Goal: Task Accomplishment & Management: Manage account settings

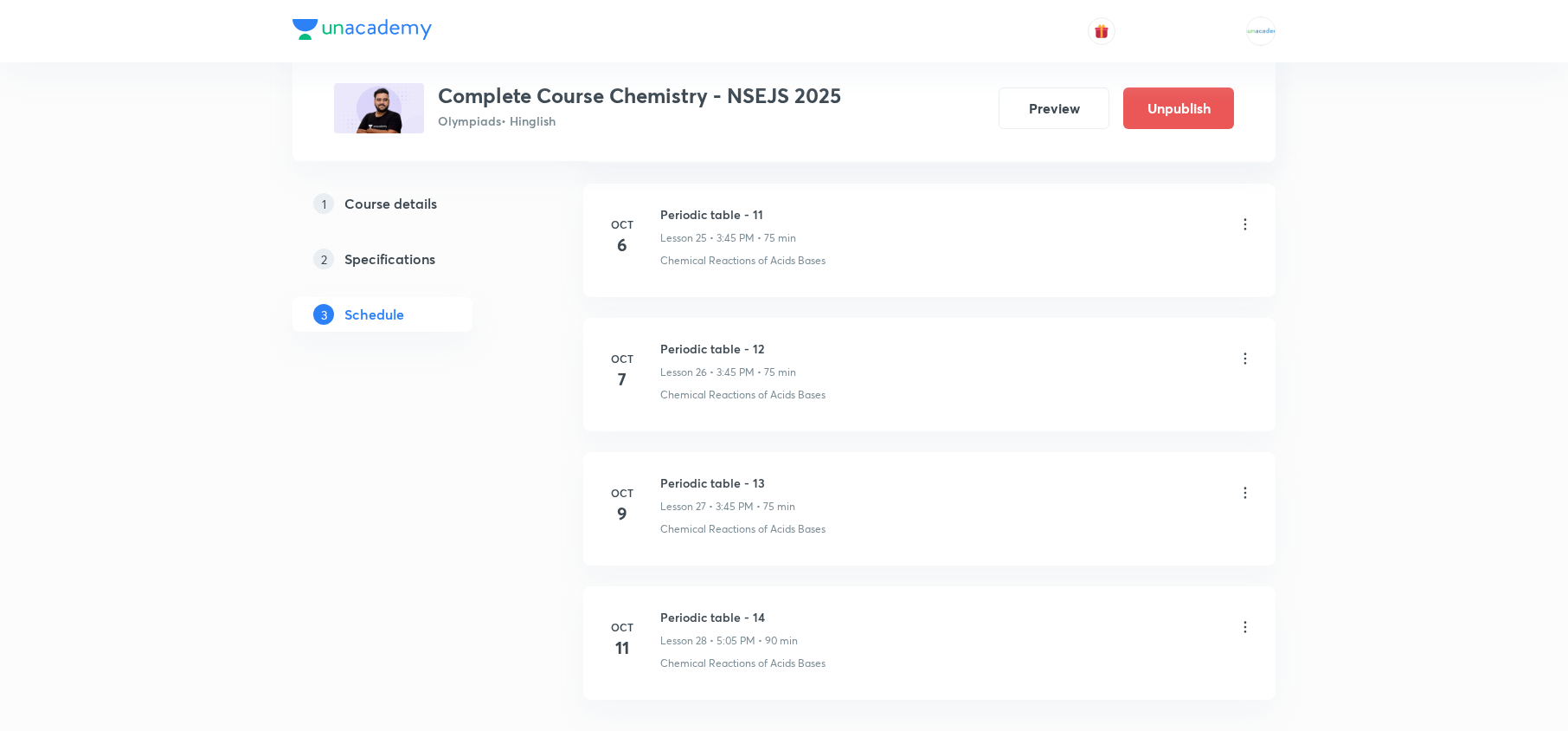
click at [1241, 367] on icon at bounding box center [1246, 359] width 18 height 18
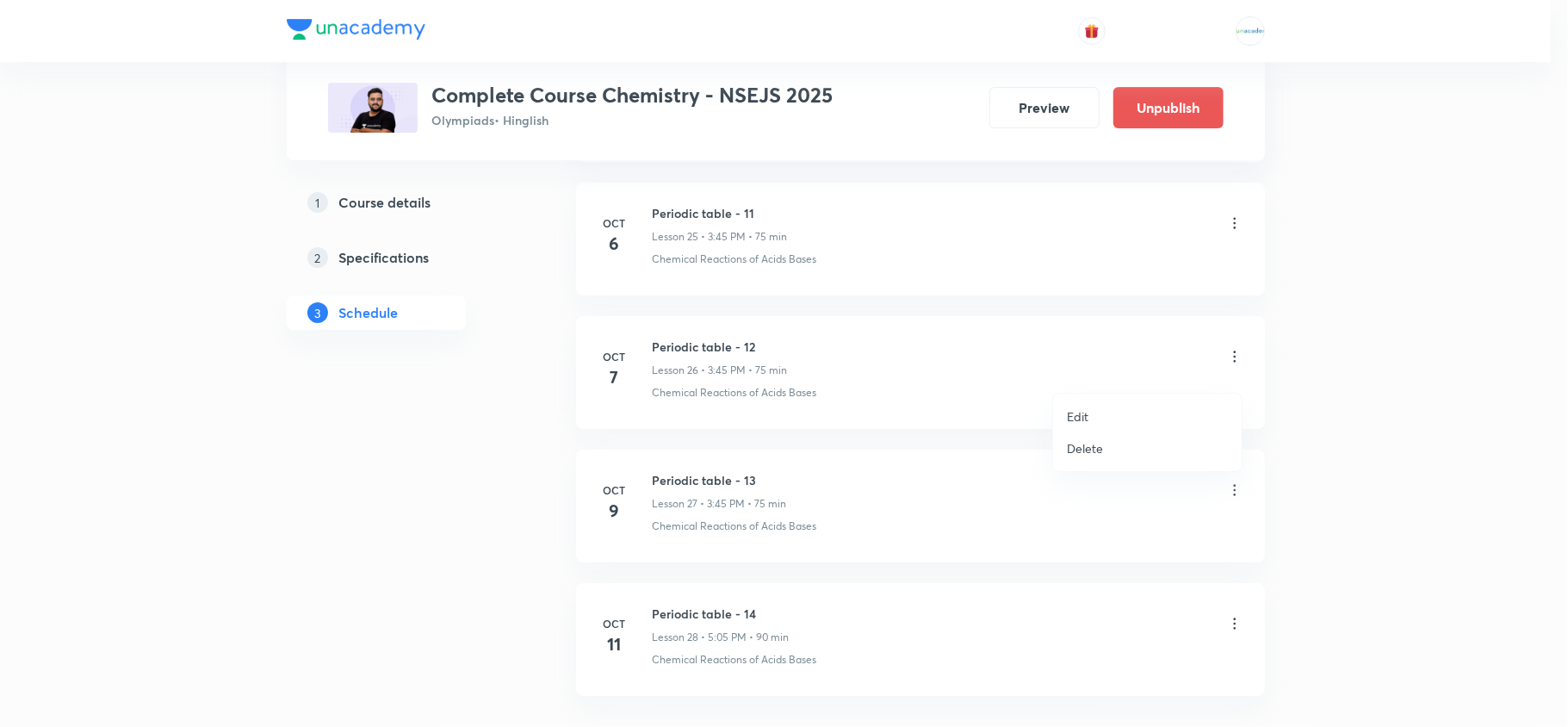
click at [1104, 416] on li "Edit" at bounding box center [1147, 416] width 189 height 32
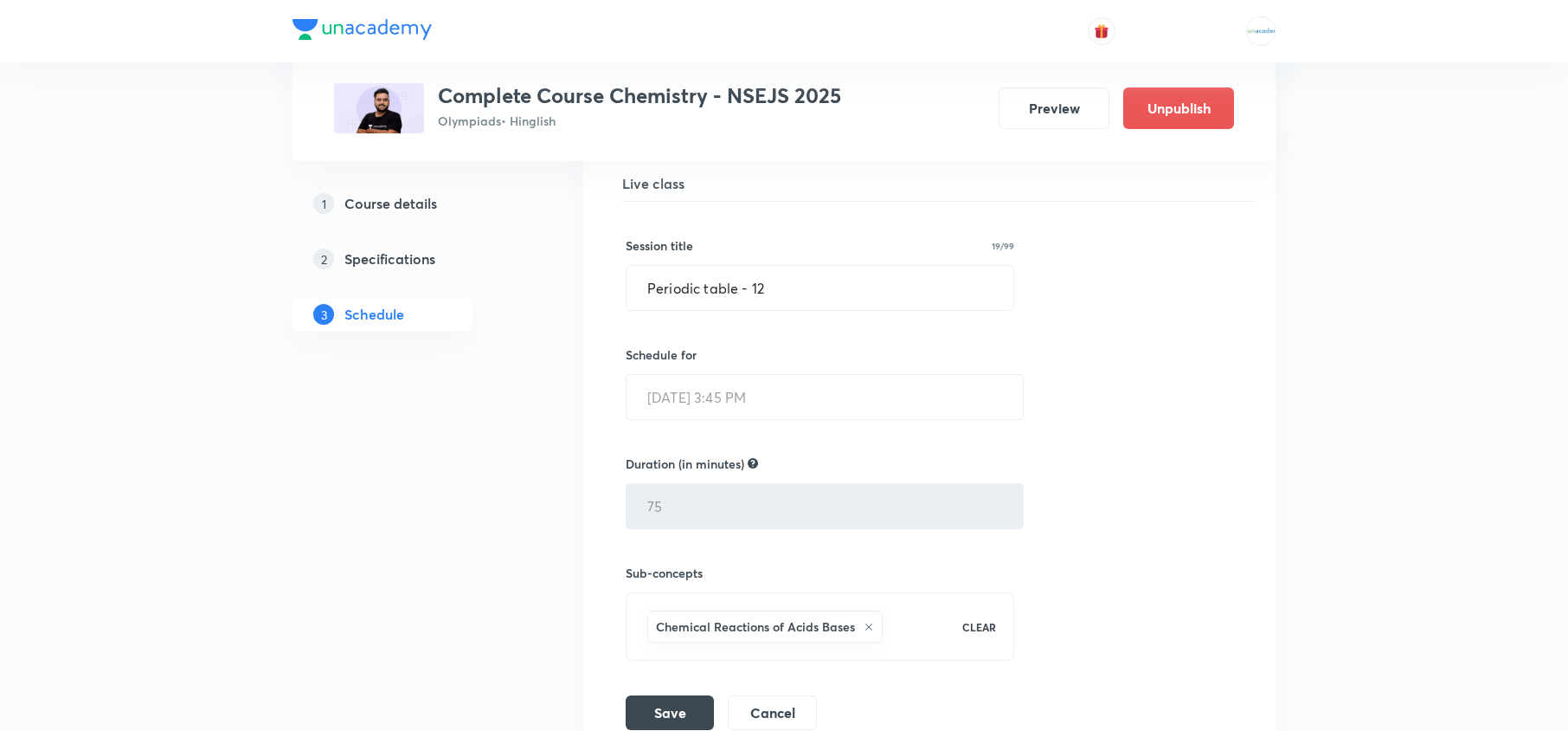
scroll to position [3743, 0]
click at [832, 310] on input "Periodic table - 12" at bounding box center [820, 288] width 387 height 44
paste input "Carbon and it's Compounds"
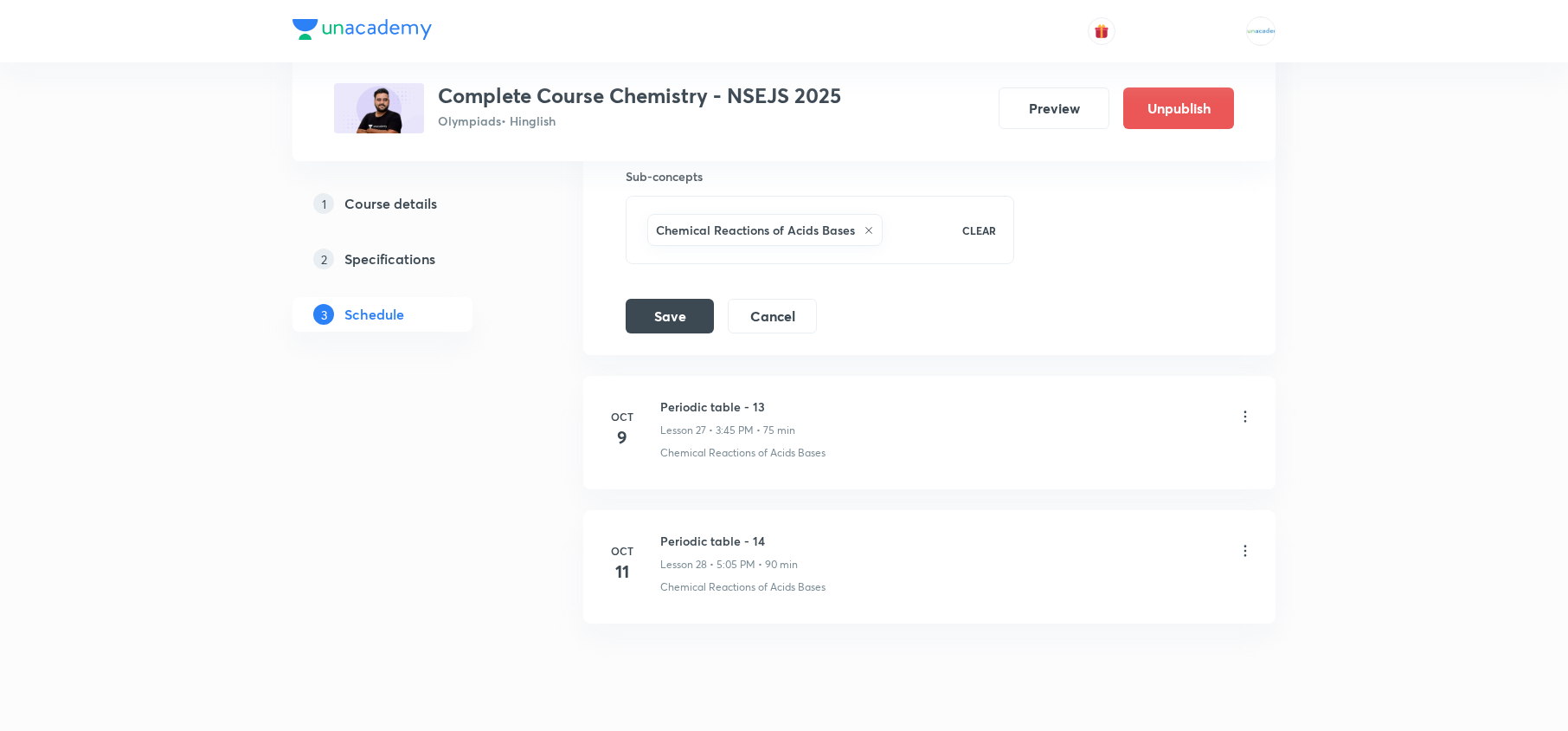
scroll to position [4215, 0]
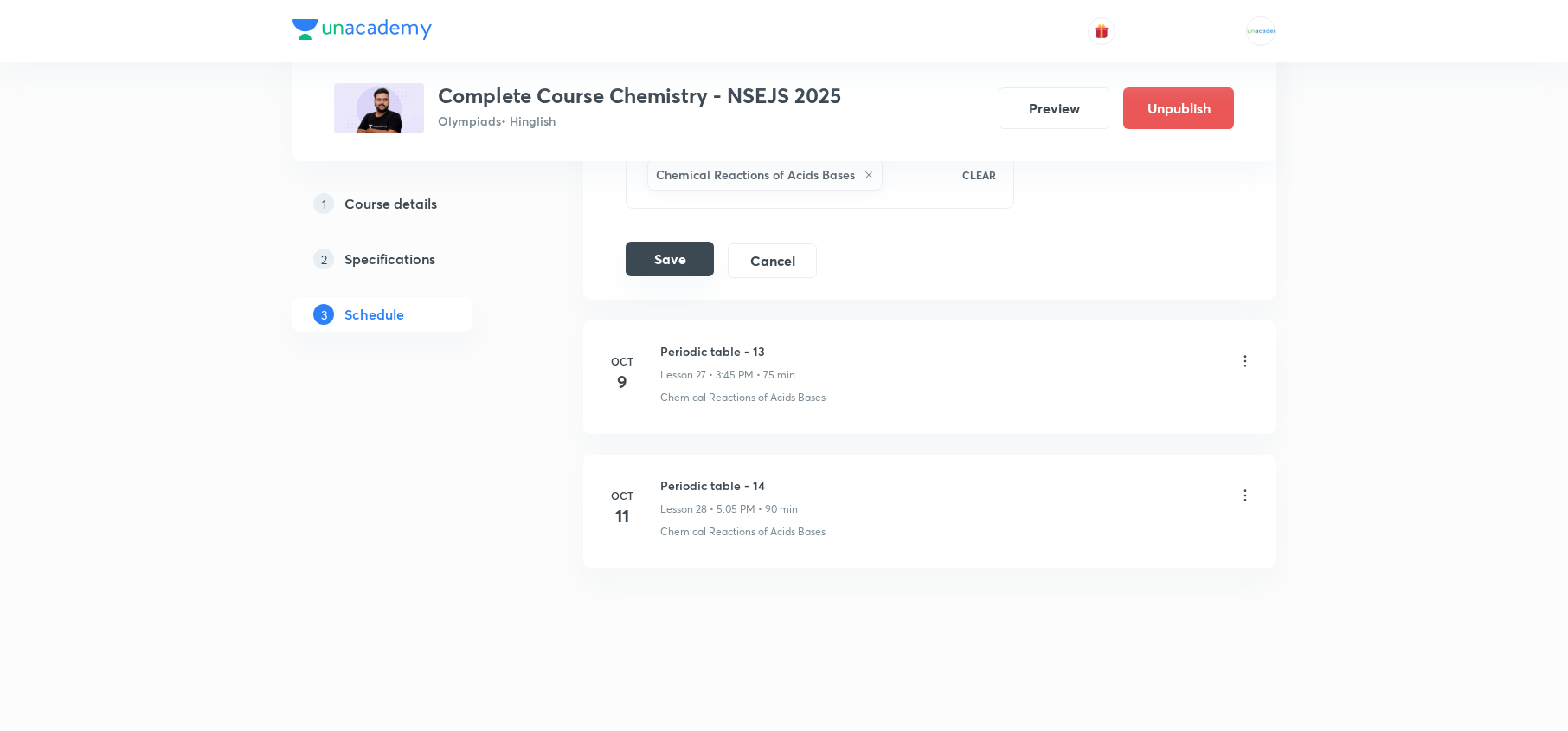
type input "Carbon and it's Compounds - 01"
click at [680, 254] on button "Save" at bounding box center [670, 258] width 88 height 34
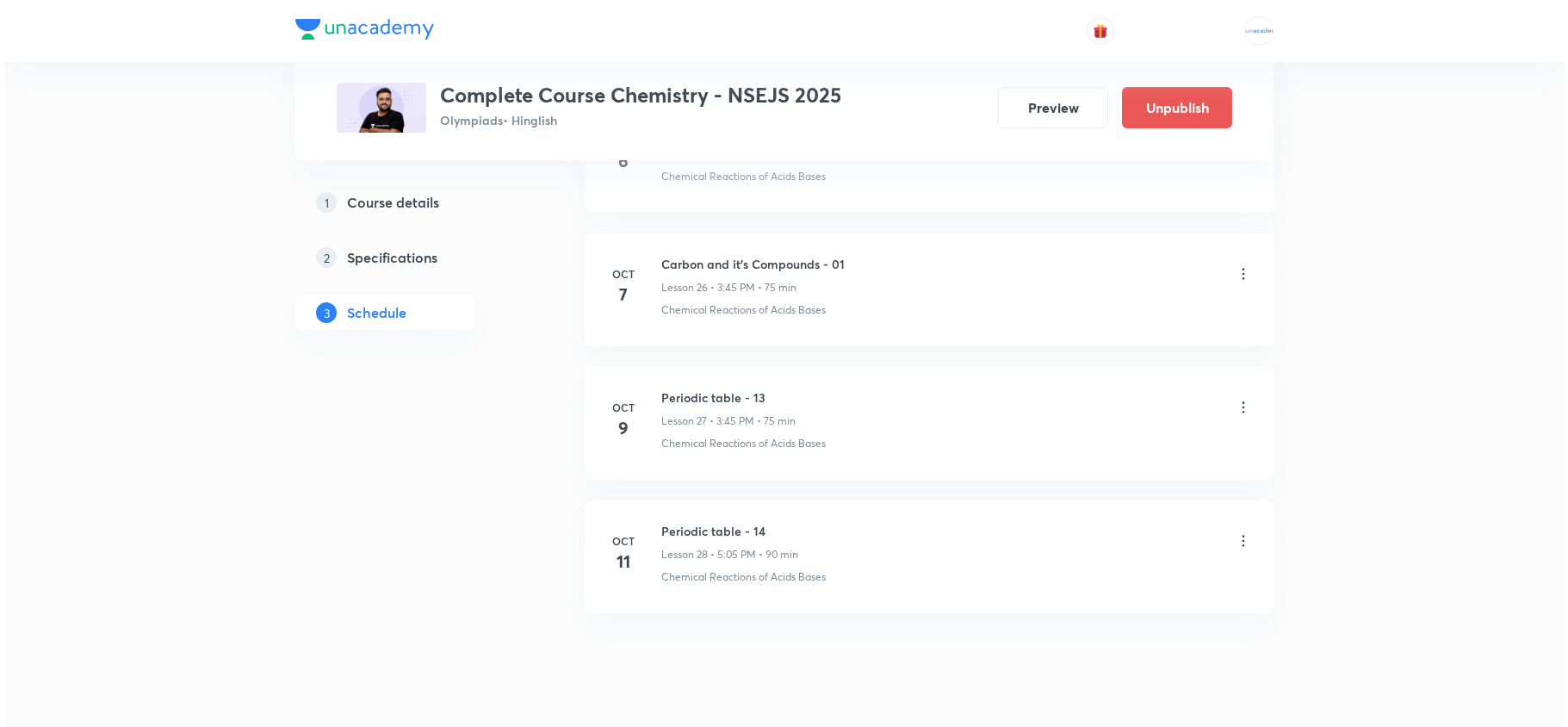
scroll to position [4255, 0]
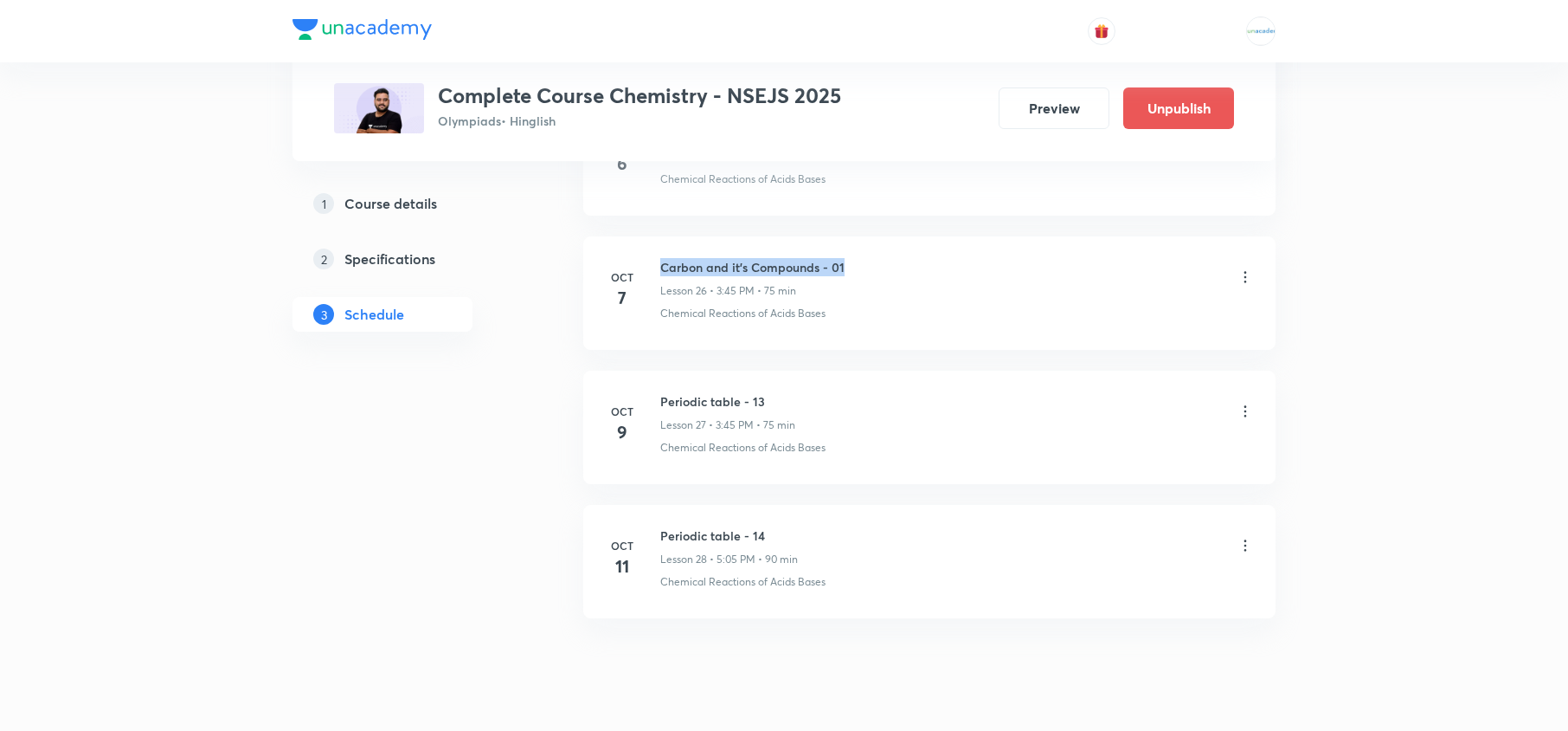
drag, startPoint x: 860, startPoint y: 270, endPoint x: 647, endPoint y: 256, distance: 213.5
click at [647, 256] on li "Oct 7 Carbon and it's Compounds - 01 Lesson 26 • 3:45 PM • 75 min Chemical Reac…" at bounding box center [929, 293] width 693 height 113
copy h6 "Carbon and it's Compounds - 01"
click at [1247, 420] on icon at bounding box center [1246, 412] width 18 height 18
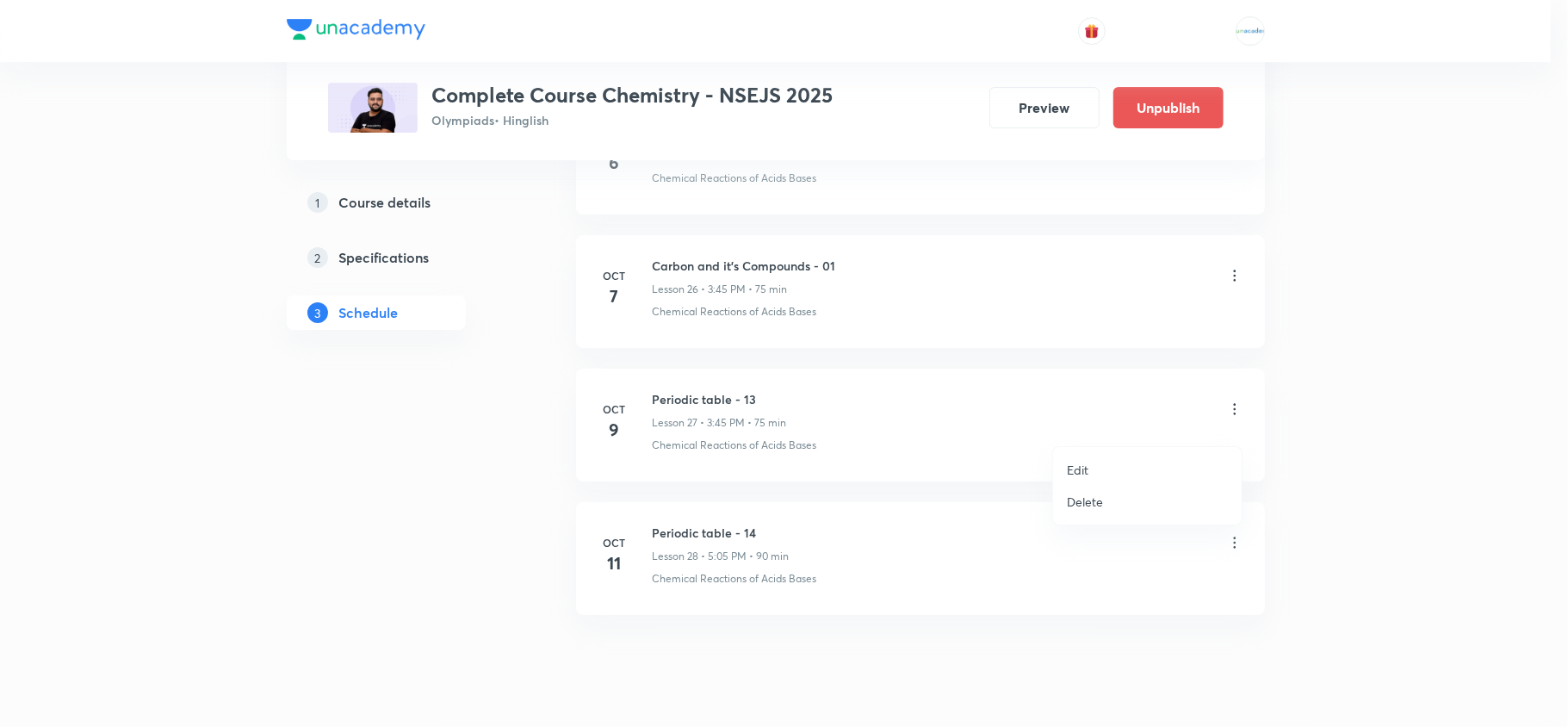
click at [1121, 454] on li "Edit" at bounding box center [1147, 469] width 189 height 32
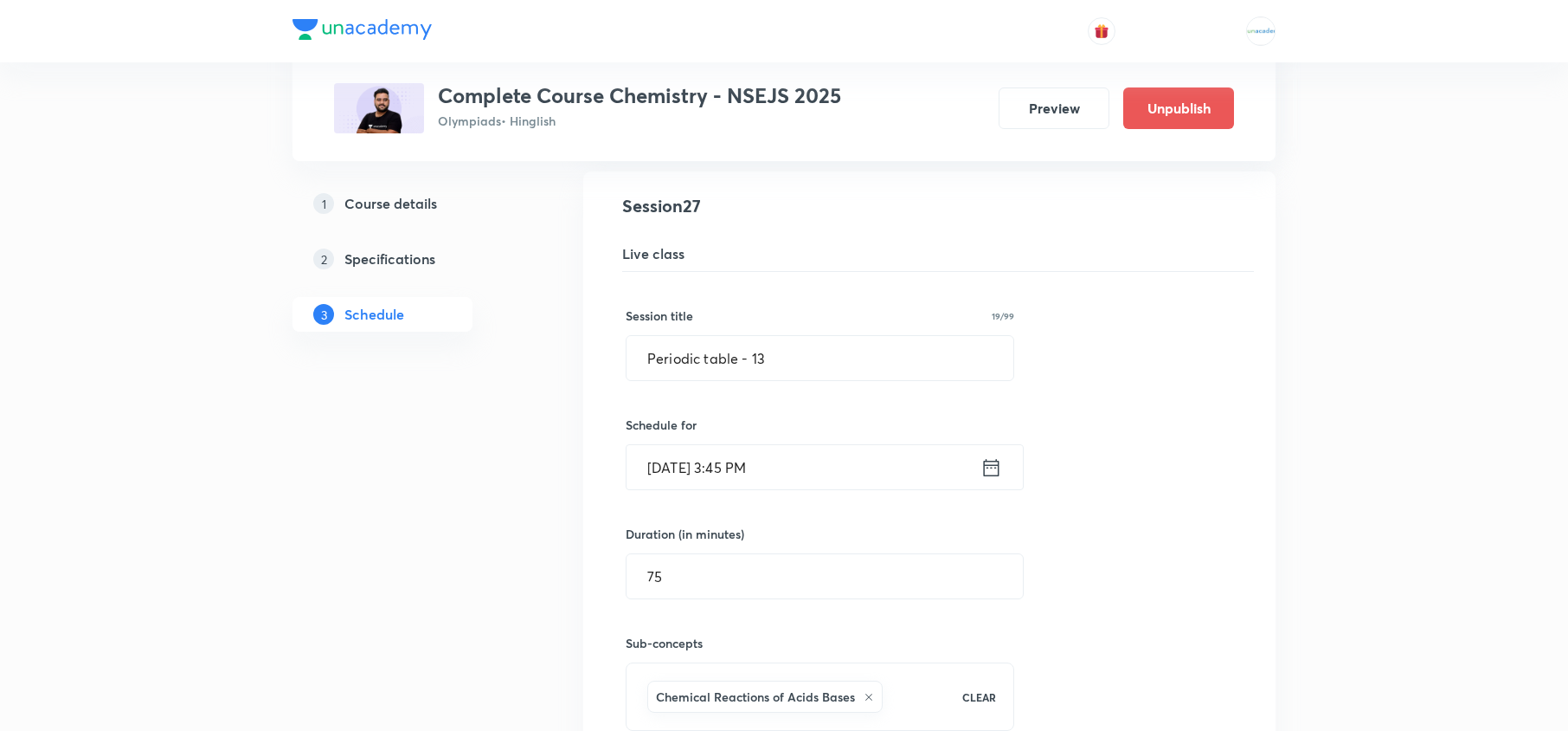
scroll to position [3806, 0]
click at [901, 382] on input "Periodic table - 13" at bounding box center [820, 360] width 387 height 44
paste input "Carbon and it's Compounds - 01"
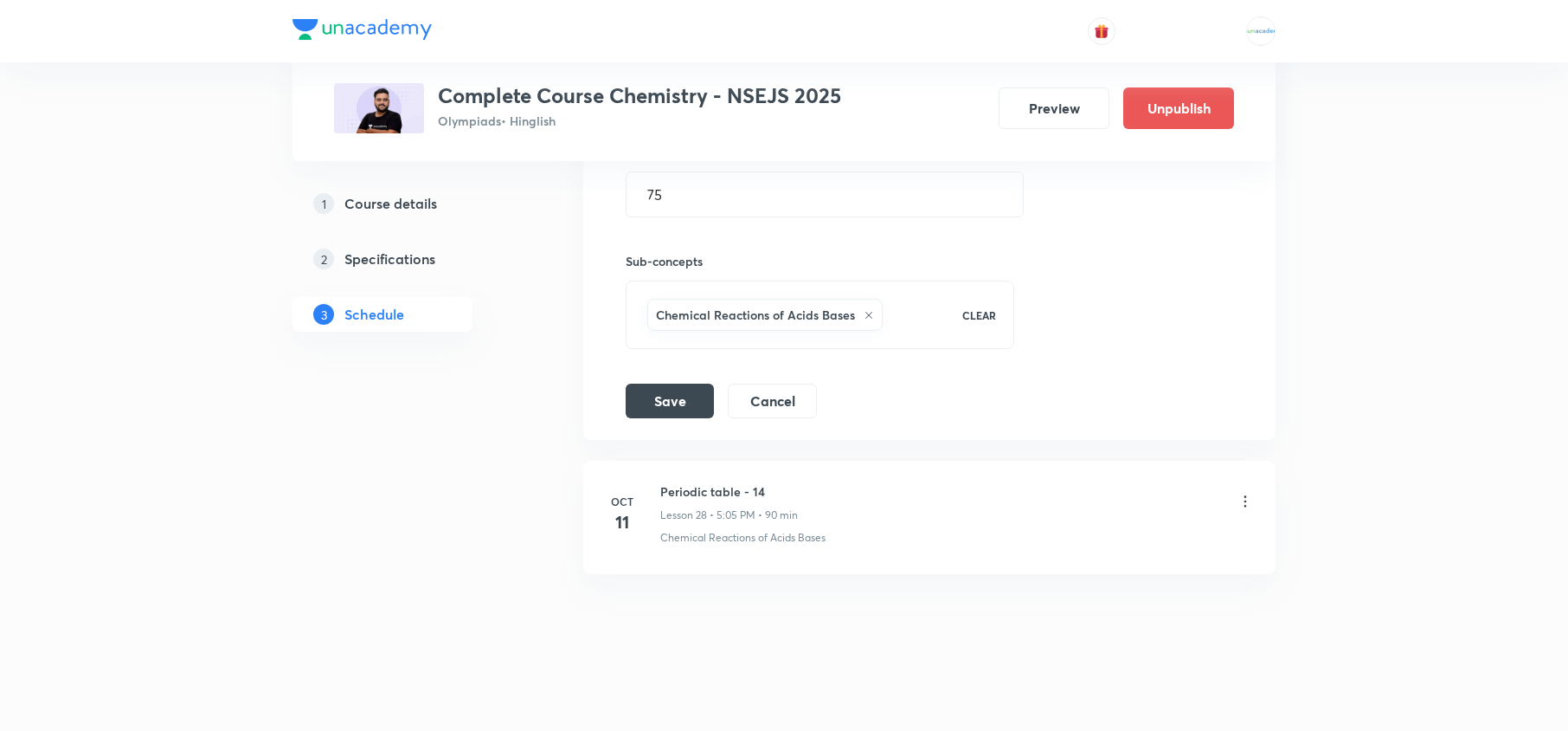
scroll to position [4215, 0]
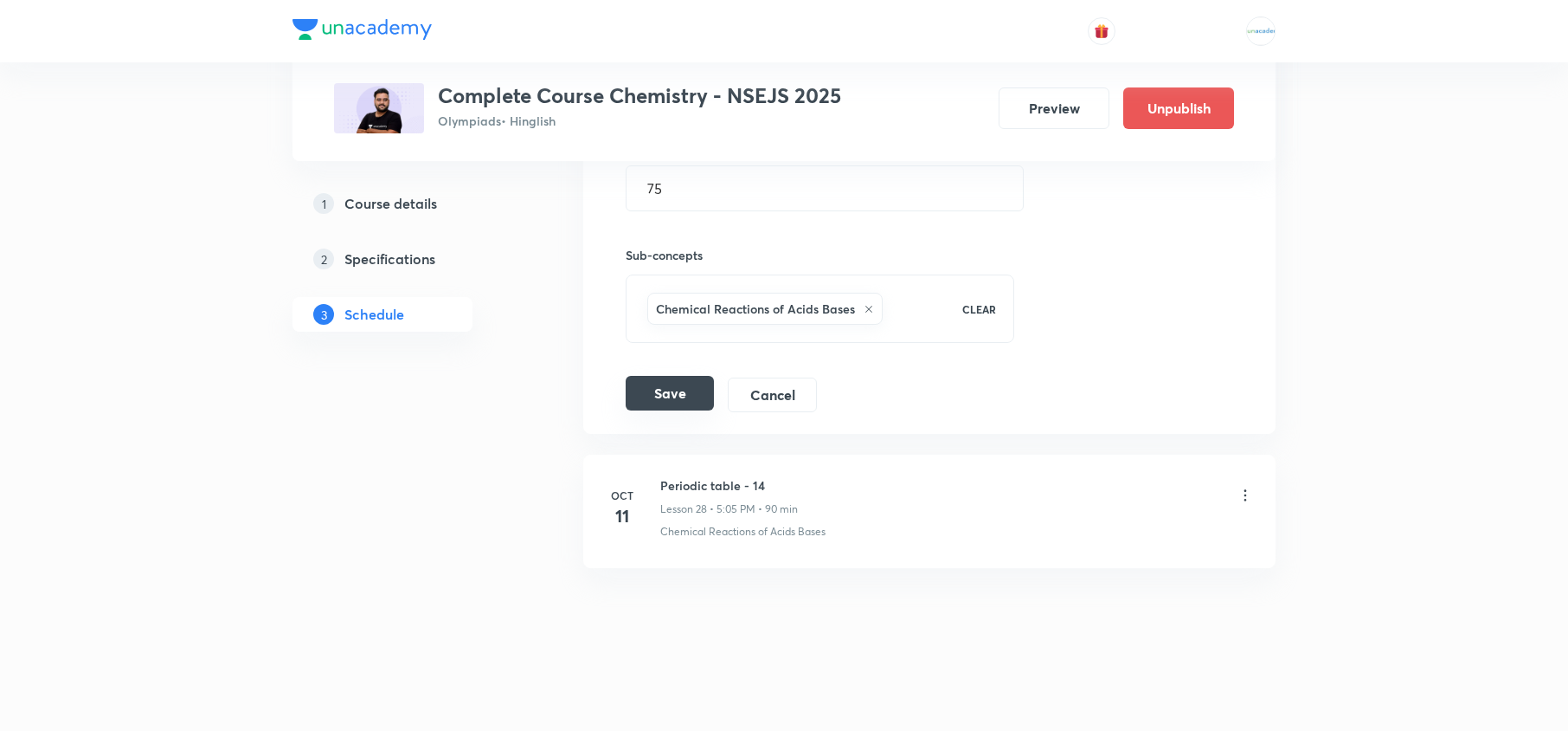
type input "Carbon and it's Compounds - 02"
click at [665, 405] on button "Save" at bounding box center [670, 392] width 88 height 34
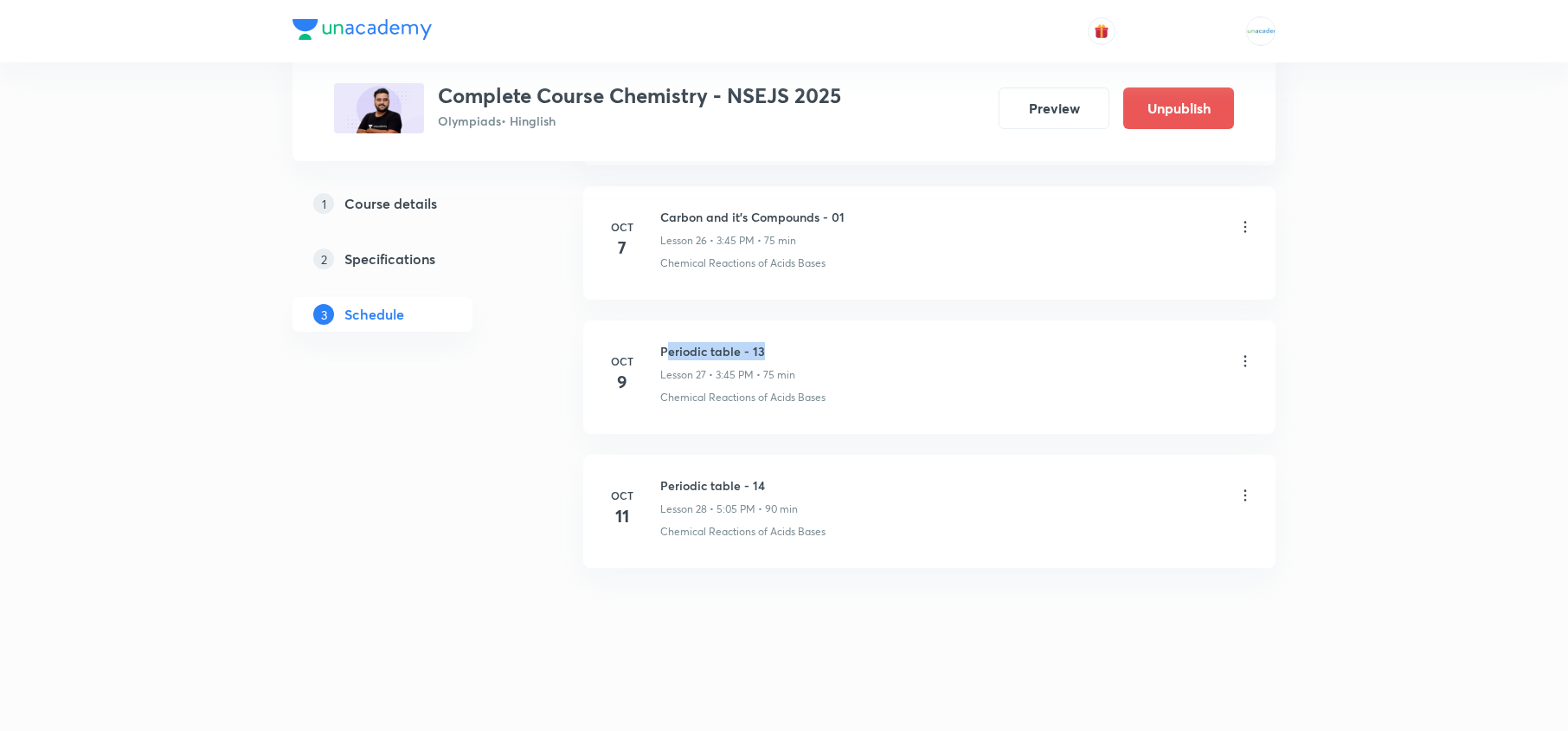
drag, startPoint x: 782, startPoint y: 351, endPoint x: 665, endPoint y: 299, distance: 128.0
drag, startPoint x: 860, startPoint y: 345, endPoint x: 650, endPoint y: 303, distance: 214.2
copy h6 "Carbon and it's Compounds - 02"
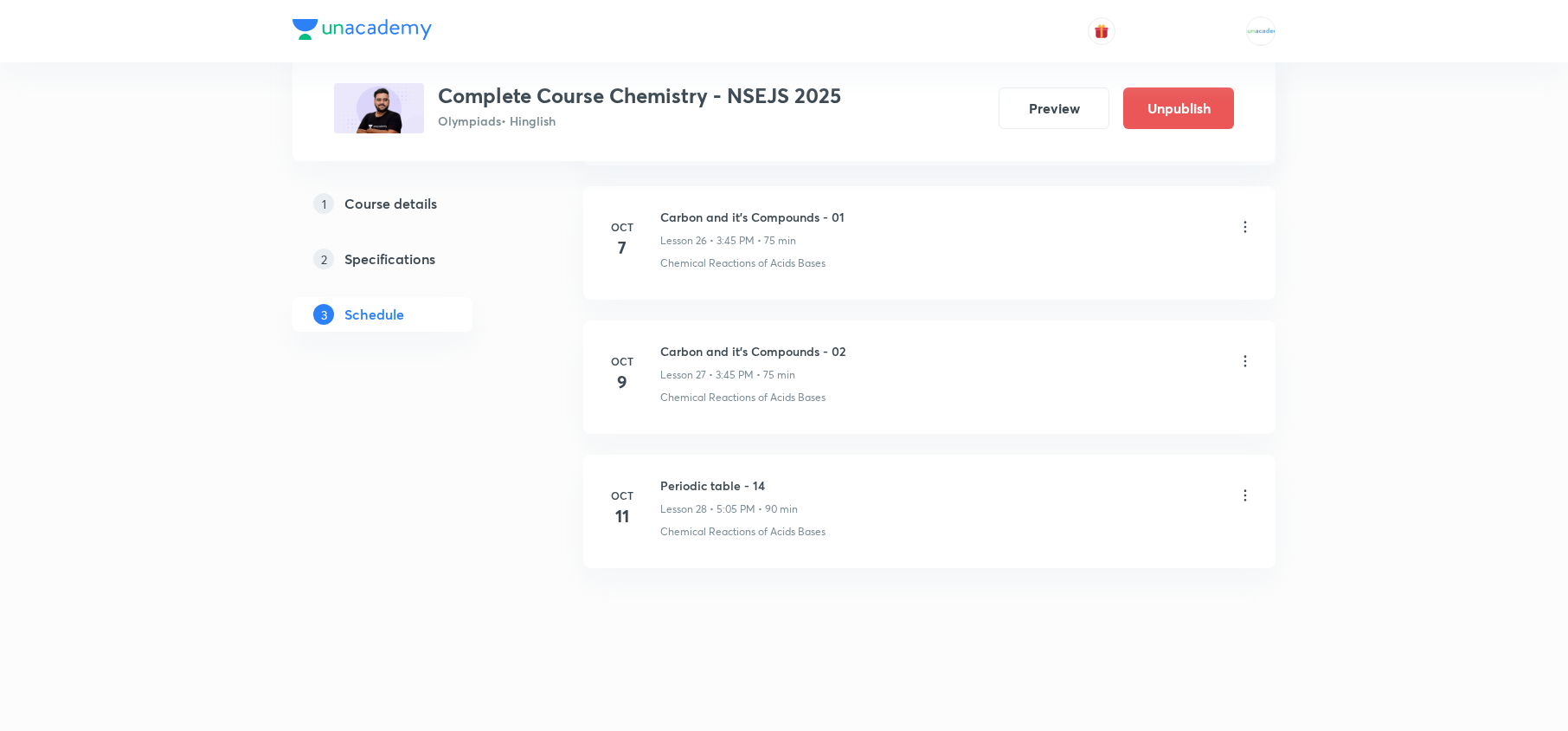
click at [1245, 495] on icon at bounding box center [1246, 494] width 3 height 11
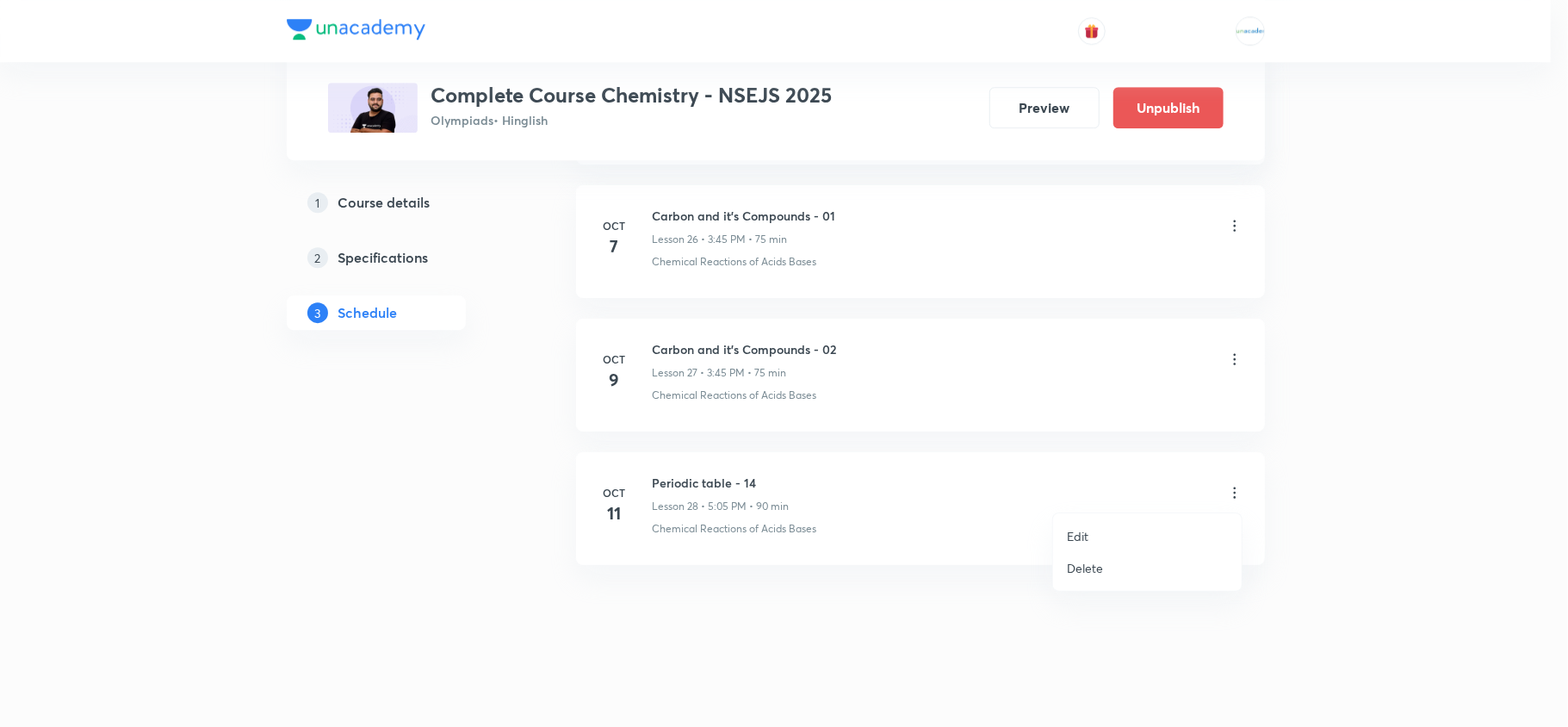
click at [1071, 528] on p "Edit" at bounding box center [1078, 535] width 22 height 19
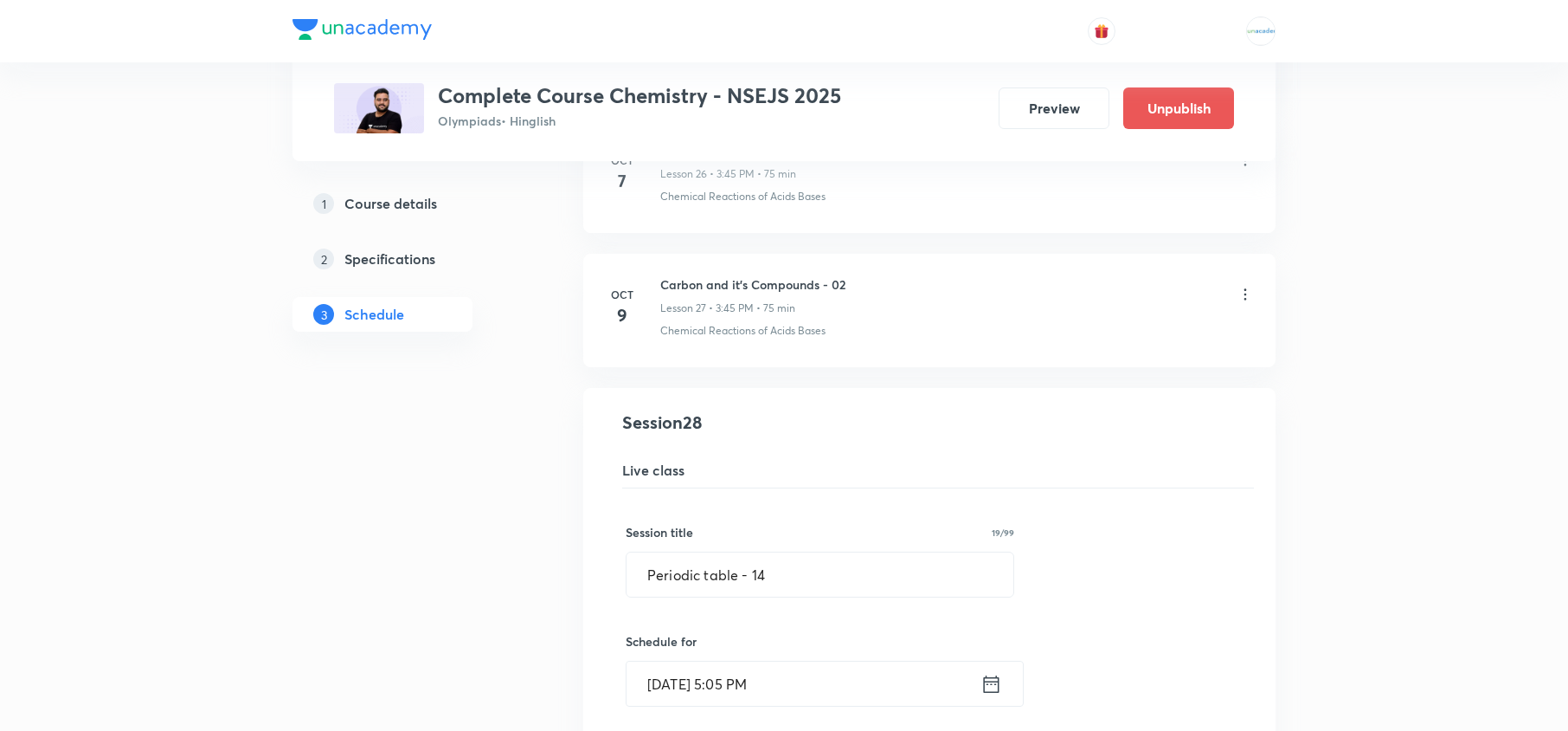
scroll to position [3727, 0]
click at [779, 592] on input "Periodic table - 14" at bounding box center [820, 573] width 387 height 44
paste input "Carbon and it's Compounds - 02"
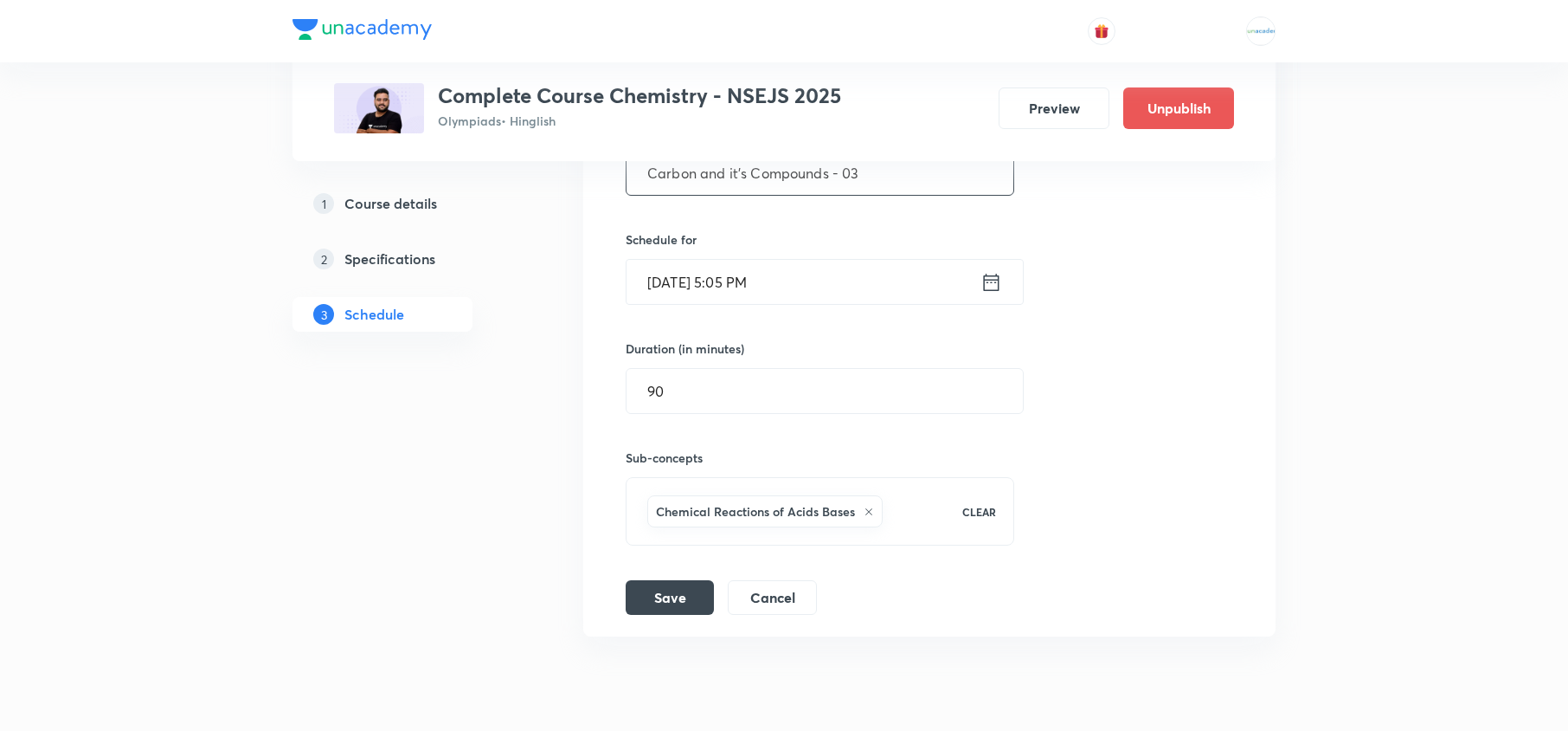
scroll to position [4215, 0]
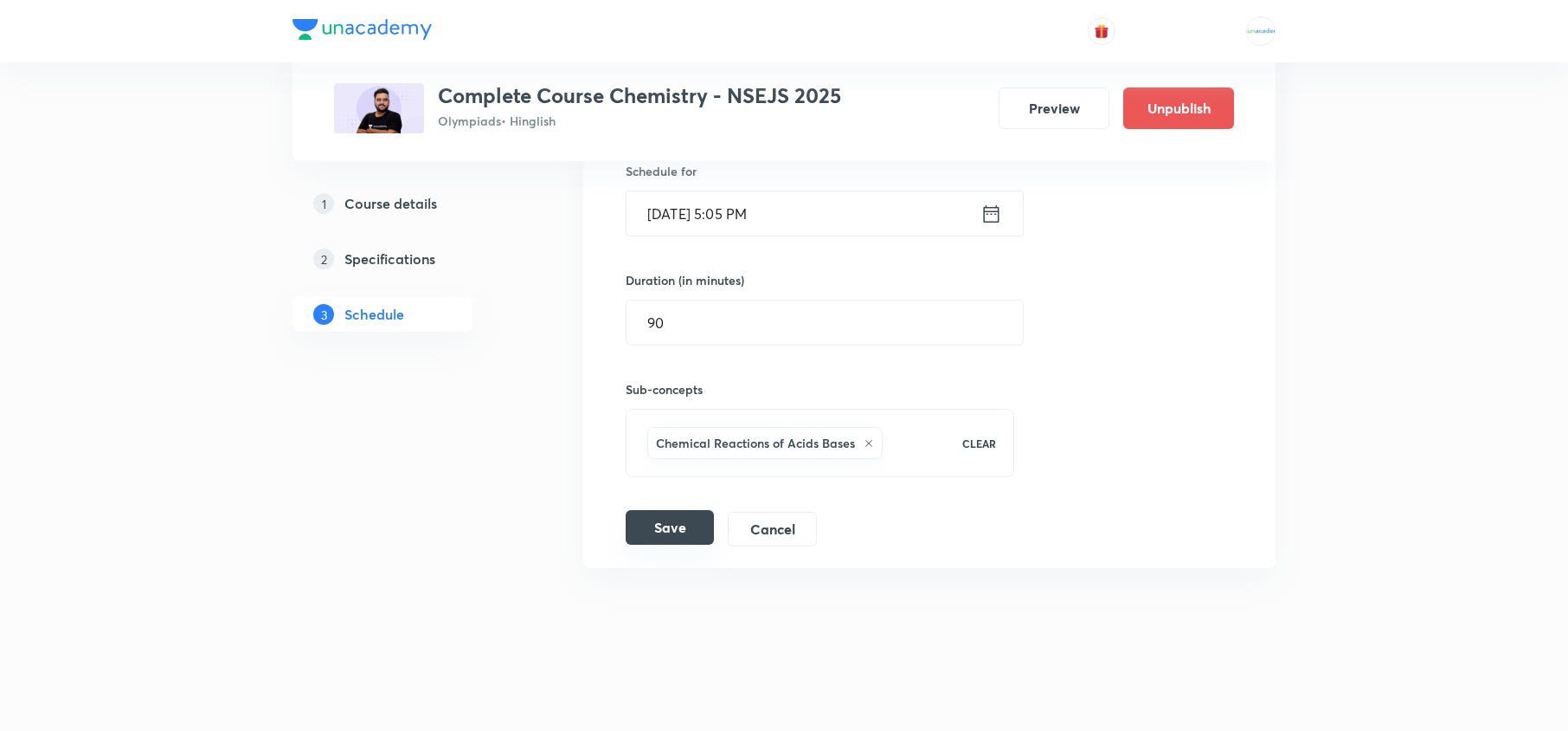
type input "Carbon and it's Compounds - 03"
click at [651, 534] on button "Save" at bounding box center [670, 527] width 88 height 34
